Goal: Information Seeking & Learning: Learn about a topic

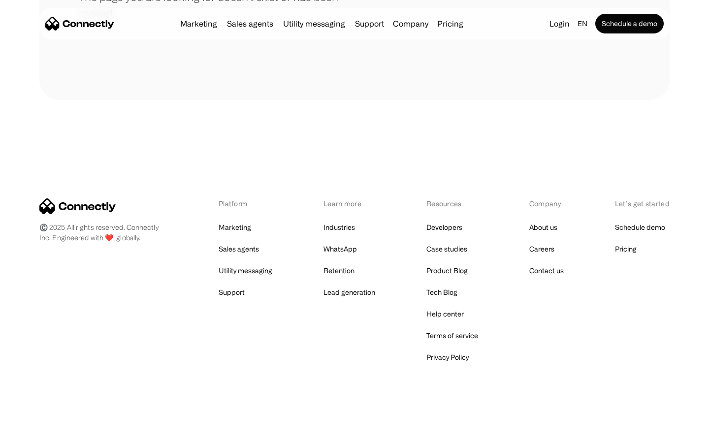
scroll to position [180, 0]
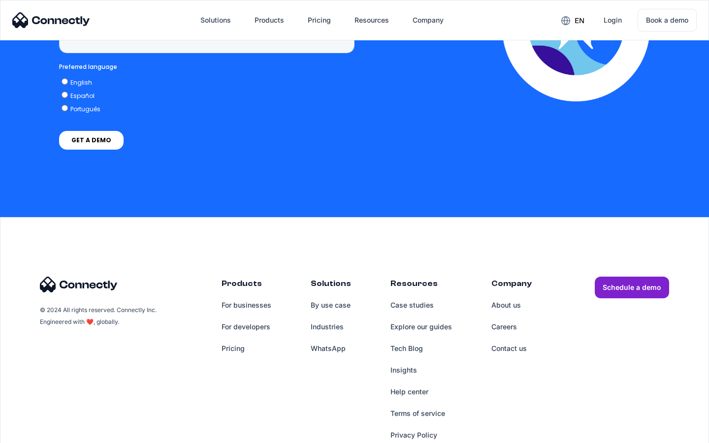
scroll to position [2499, 0]
